Goal: Task Accomplishment & Management: Manage account settings

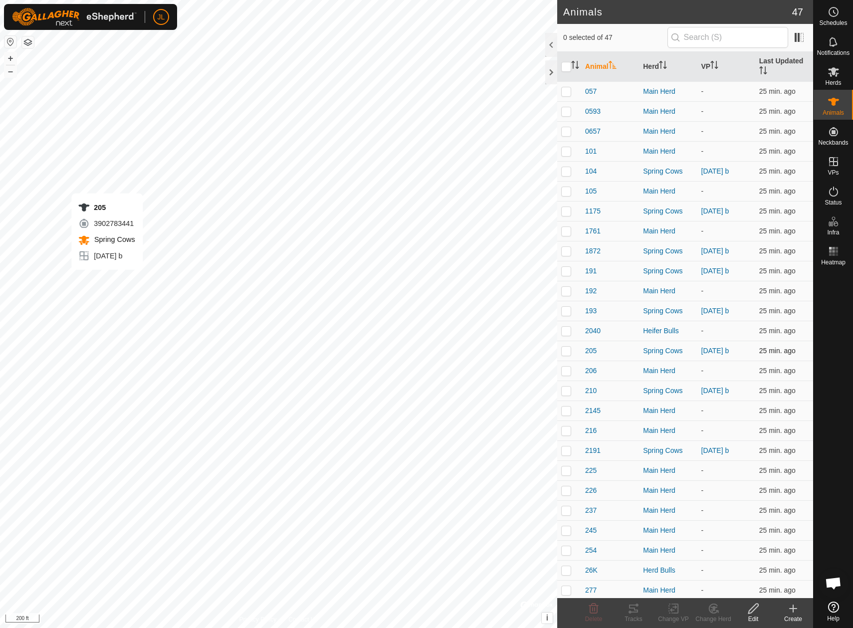
checkbox input "true"
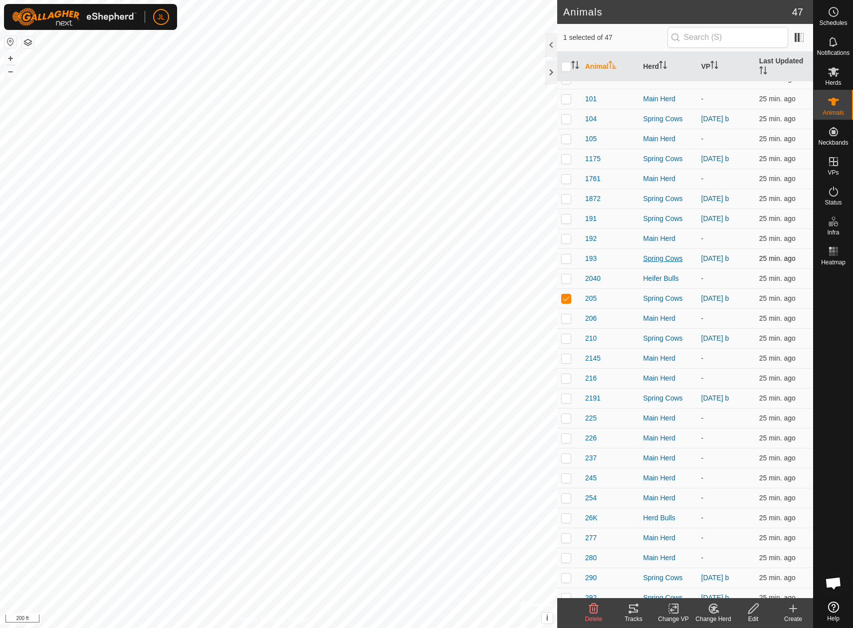
scroll to position [50, 0]
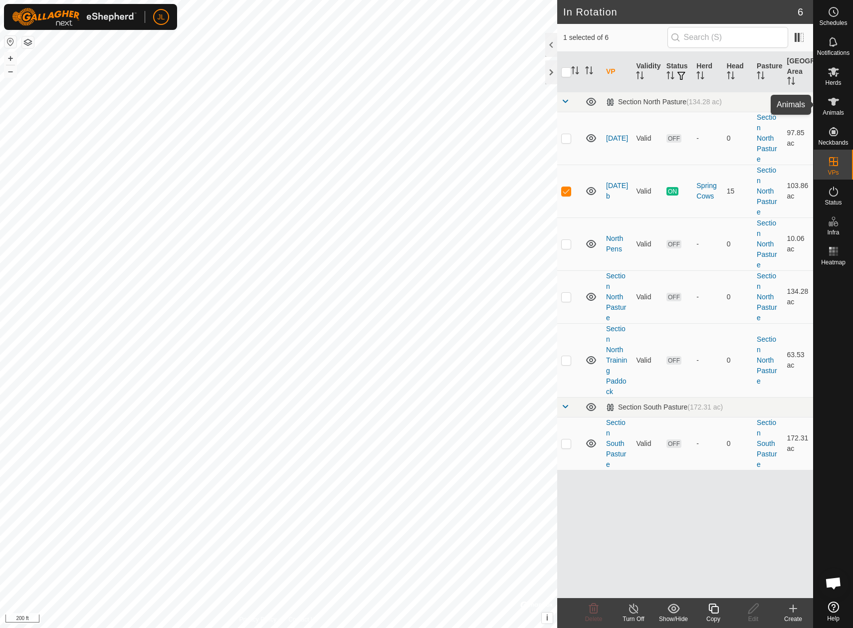
click at [829, 104] on icon at bounding box center [834, 102] width 12 height 12
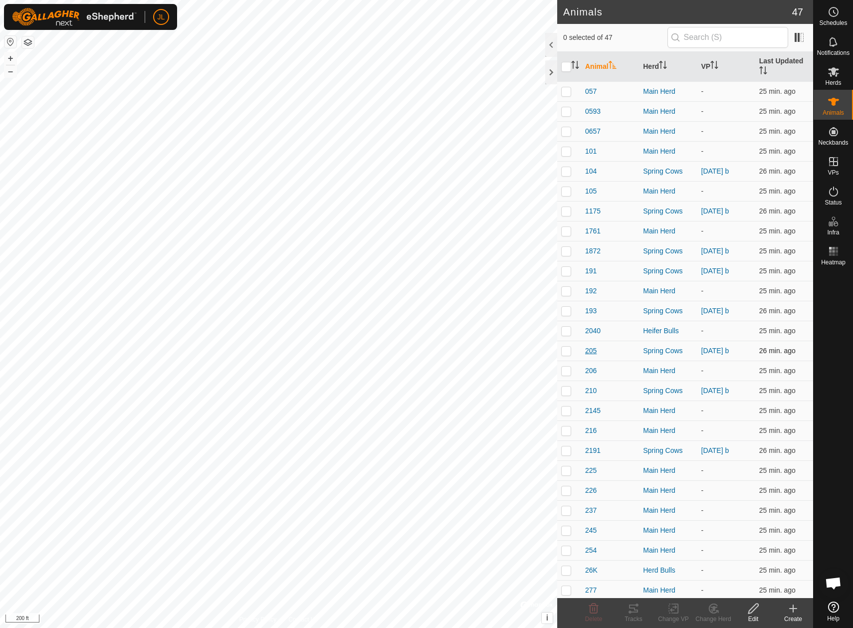
click at [595, 351] on span "205" at bounding box center [590, 351] width 11 height 10
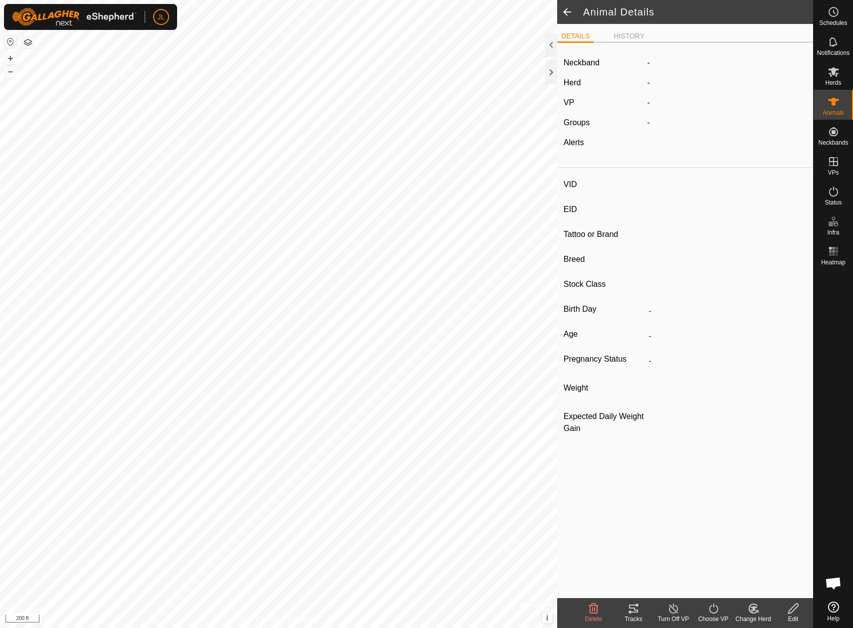
type input "205"
type input "-"
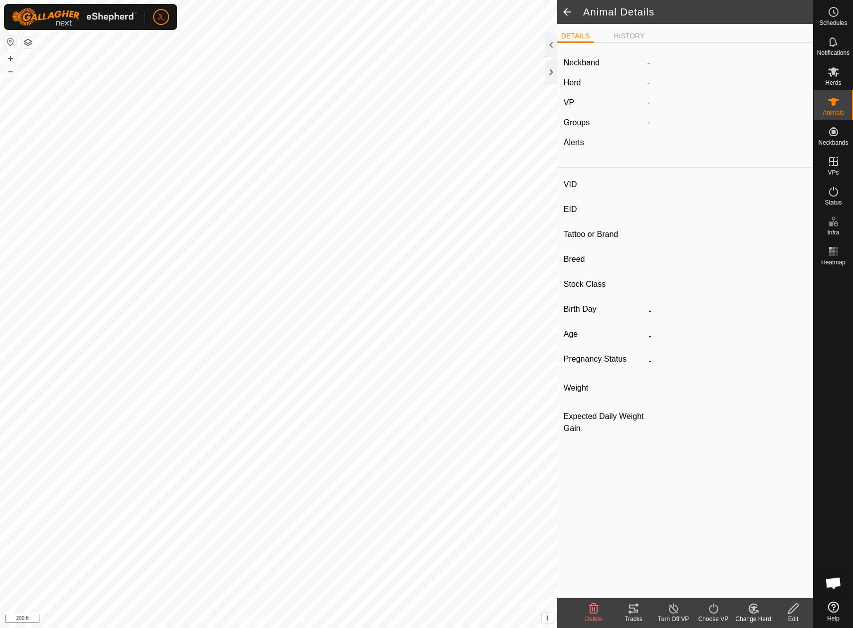
type input "0 kg"
type input "-"
